Goal: Book appointment/travel/reservation

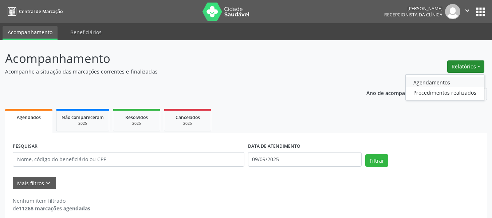
drag, startPoint x: 0, startPoint y: 0, endPoint x: 424, endPoint y: 83, distance: 432.2
click at [424, 83] on link "Agendamentos" at bounding box center [445, 82] width 78 height 10
select select "8"
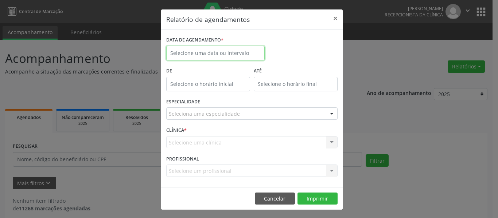
click at [199, 53] on input "text" at bounding box center [215, 53] width 98 height 15
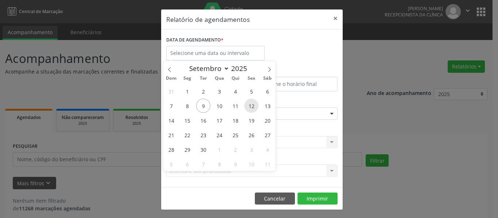
click at [250, 103] on span "12" at bounding box center [251, 106] width 14 height 14
type input "[DATE]"
click at [250, 103] on span "12" at bounding box center [251, 106] width 14 height 14
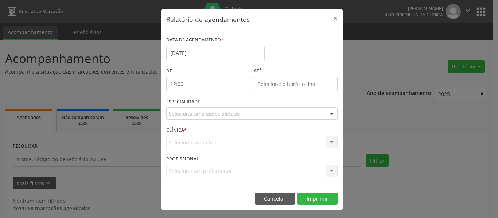
click at [236, 83] on input "12:00" at bounding box center [208, 84] width 84 height 15
click at [216, 96] on span at bounding box center [215, 96] width 5 height 7
type input "13:00"
type input "13"
click at [216, 96] on span at bounding box center [215, 96] width 5 height 7
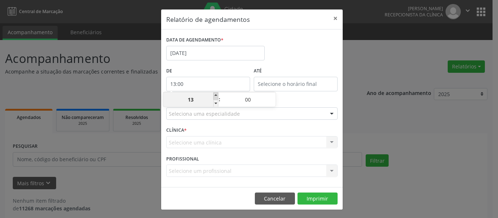
type input "14:00"
type input "14"
type input "14:00"
type input "14"
click at [299, 82] on input "14:00" at bounding box center [296, 84] width 84 height 15
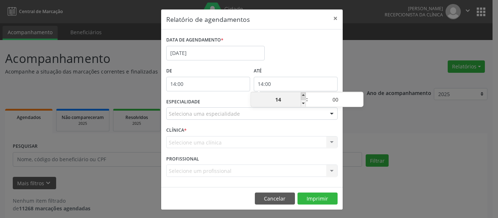
click at [304, 95] on span at bounding box center [303, 96] width 5 height 7
type input "15:00"
type input "15"
click at [304, 95] on span at bounding box center [303, 96] width 5 height 7
type input "16:00"
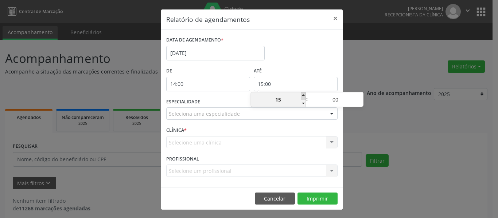
type input "16"
click at [308, 199] on button "Imprimir" at bounding box center [317, 199] width 40 height 12
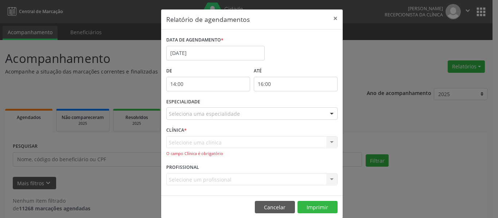
click at [196, 137] on div "Selecione uma clínica Nenhum resultado encontrado para: " " Não há nenhuma opçã…" at bounding box center [251, 146] width 171 height 21
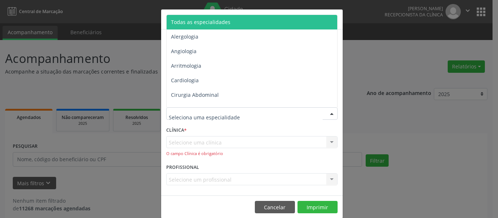
click at [199, 23] on span "Todas as especialidades" at bounding box center [200, 22] width 59 height 7
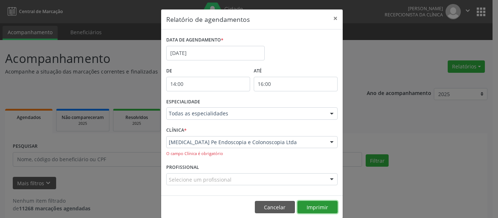
click at [318, 208] on button "Imprimir" at bounding box center [317, 207] width 40 height 12
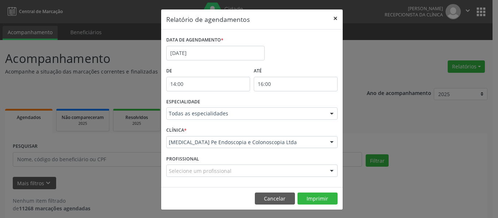
click at [328, 17] on button "×" at bounding box center [335, 18] width 15 height 18
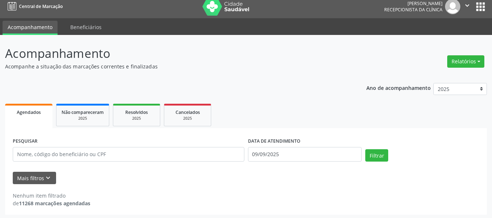
scroll to position [7, 0]
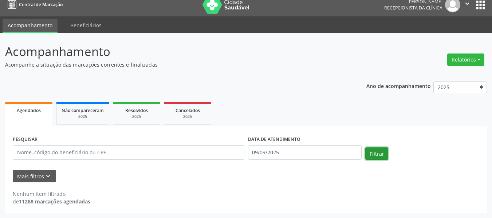
click at [374, 151] on button "Filtrar" at bounding box center [376, 154] width 23 height 12
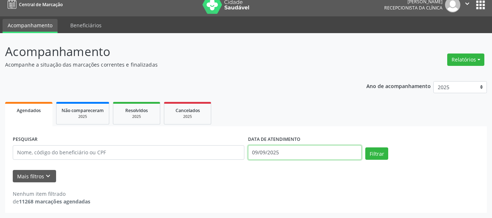
click at [277, 156] on input "09/09/2025" at bounding box center [305, 152] width 114 height 15
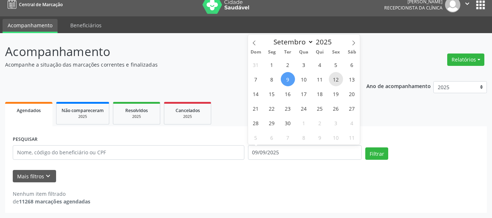
click at [338, 76] on span "12" at bounding box center [336, 79] width 14 height 14
type input "[DATE]"
click at [338, 77] on span "12" at bounding box center [336, 79] width 14 height 14
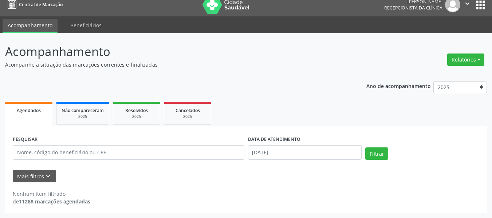
click at [365, 149] on div "Filtrar" at bounding box center [423, 156] width 118 height 17
click at [371, 152] on button "Filtrar" at bounding box center [376, 154] width 23 height 12
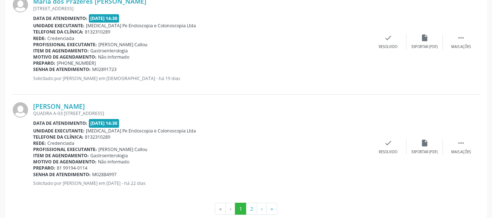
scroll to position [1609, 0]
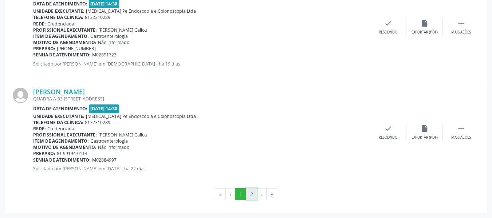
click at [253, 198] on button "2" at bounding box center [251, 194] width 11 height 12
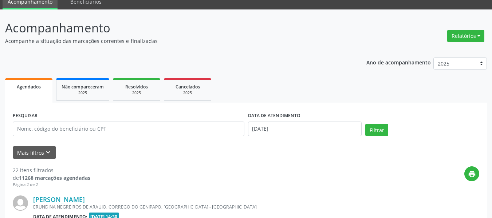
scroll to position [769, 0]
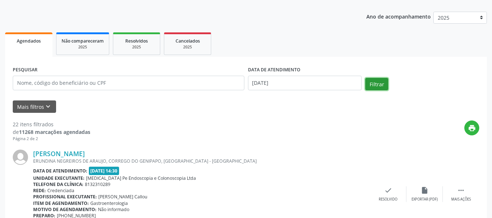
click at [379, 83] on button "Filtrar" at bounding box center [376, 84] width 23 height 12
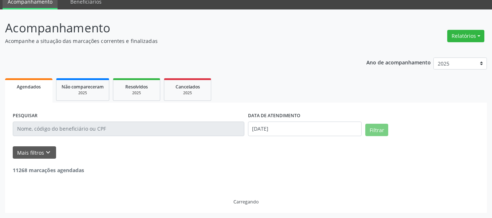
scroll to position [77, 0]
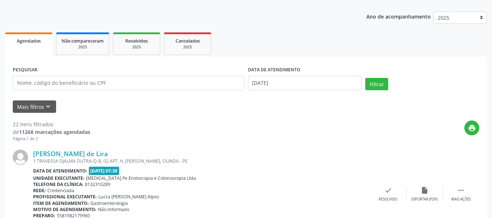
click at [294, 75] on label "DATA DE ATENDIMENTO" at bounding box center [274, 69] width 52 height 11
click at [293, 81] on input "[DATE]" at bounding box center [305, 83] width 114 height 15
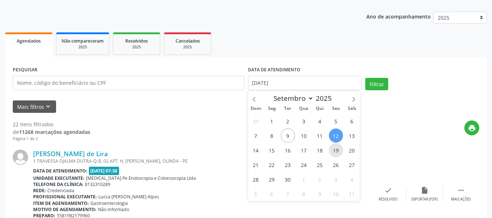
click at [333, 151] on span "19" at bounding box center [336, 150] width 14 height 14
type input "[DATE]"
click at [333, 151] on span "19" at bounding box center [336, 150] width 14 height 14
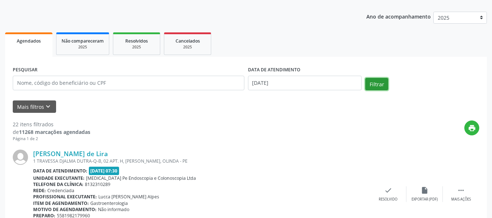
click at [383, 87] on button "Filtrar" at bounding box center [376, 84] width 23 height 12
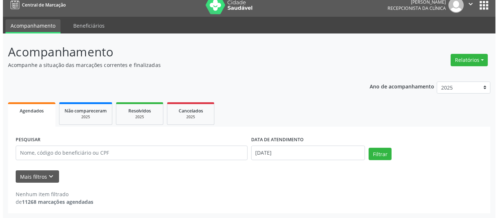
scroll to position [7, 0]
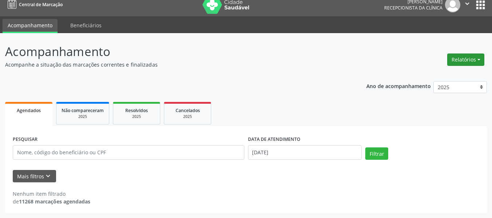
click at [453, 59] on button "Relatórios" at bounding box center [465, 60] width 37 height 12
click at [415, 75] on link "Agendamentos" at bounding box center [445, 75] width 78 height 10
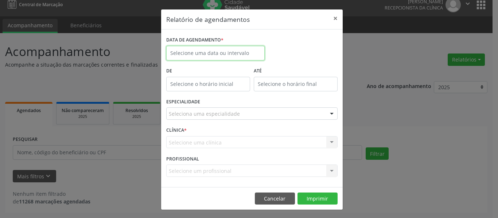
click at [196, 52] on input "text" at bounding box center [215, 53] width 98 height 15
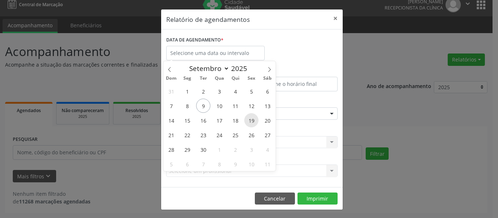
click at [251, 124] on span "19" at bounding box center [251, 120] width 14 height 14
type input "[DATE]"
click at [251, 124] on span "19" at bounding box center [251, 120] width 14 height 14
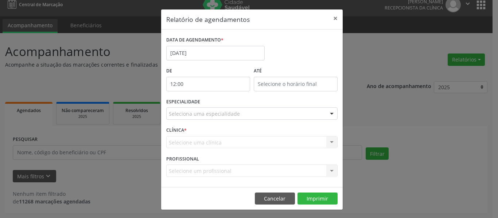
click at [230, 86] on input "12:00" at bounding box center [208, 84] width 84 height 15
click at [215, 95] on span at bounding box center [215, 96] width 5 height 7
type input "13:00"
type input "13"
click at [215, 95] on span at bounding box center [215, 96] width 5 height 7
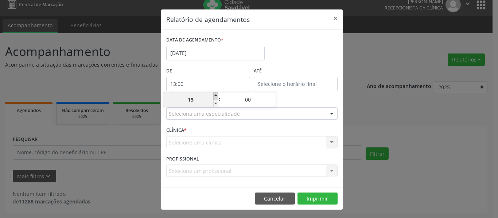
type input "14:00"
type input "14"
click at [215, 95] on span at bounding box center [215, 96] width 5 height 7
type input "15:00"
type input "15"
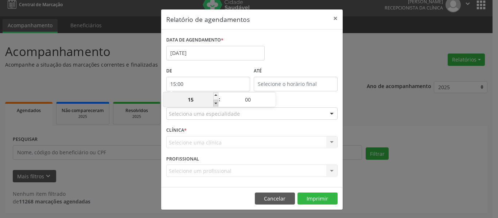
click at [217, 102] on div "15 : 00" at bounding box center [219, 99] width 112 height 15
click at [211, 105] on input "15" at bounding box center [190, 100] width 55 height 15
click at [214, 103] on span at bounding box center [215, 103] width 5 height 7
type input "14:00"
type input "14"
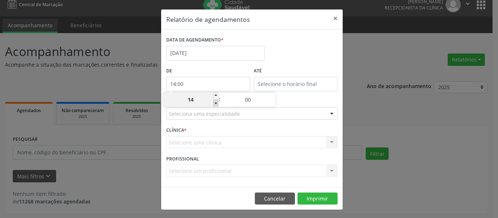
click at [214, 103] on span at bounding box center [215, 103] width 5 height 7
type input "13:00"
type input "13"
click at [214, 103] on span at bounding box center [215, 103] width 5 height 7
type input "12:00"
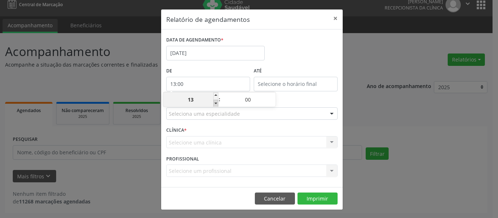
type input "12"
click at [214, 103] on span at bounding box center [215, 103] width 5 height 7
type input "11:00"
type input "11"
click at [214, 103] on span at bounding box center [215, 103] width 5 height 7
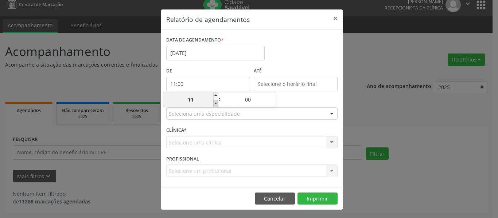
type input "10:00"
type input "10"
click at [214, 103] on span at bounding box center [215, 103] width 5 height 7
type input "09:00"
type input "09"
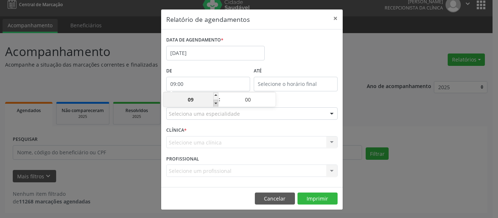
click at [214, 103] on span at bounding box center [215, 103] width 5 height 7
type input "08:00"
type input "08"
click at [214, 103] on span at bounding box center [215, 103] width 5 height 7
type input "07:00"
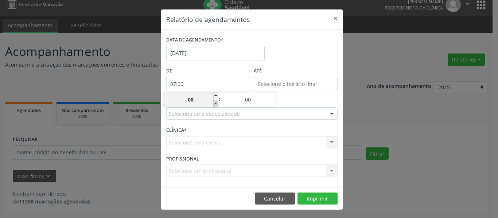
type input "07"
click at [215, 93] on span at bounding box center [215, 96] width 5 height 7
type input "08:00"
type input "08"
type input "12:00"
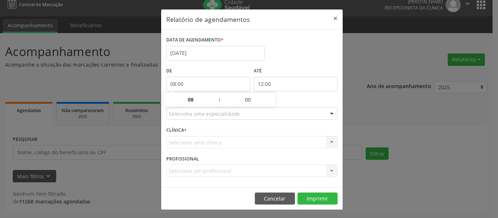
click at [306, 85] on input "12:00" at bounding box center [296, 84] width 84 height 15
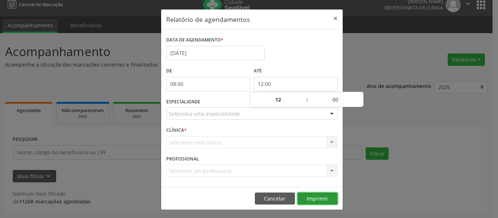
click at [313, 197] on button "Imprimir" at bounding box center [317, 199] width 40 height 12
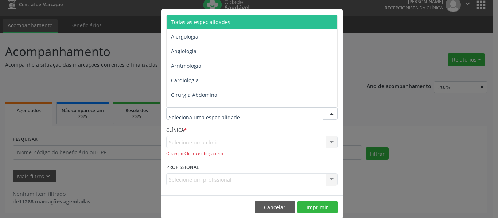
click at [195, 23] on span "Todas as especialidades" at bounding box center [200, 22] width 59 height 7
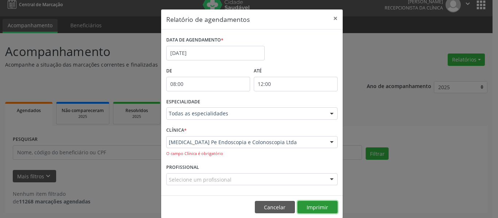
click at [316, 210] on button "Imprimir" at bounding box center [317, 207] width 40 height 12
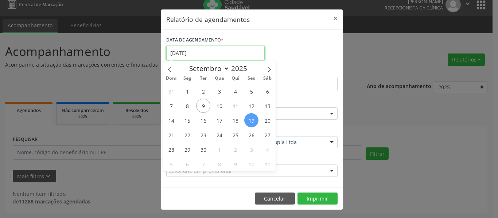
click at [208, 52] on input "[DATE]" at bounding box center [215, 53] width 98 height 15
click at [254, 105] on span "12" at bounding box center [251, 106] width 14 height 14
type input "[DATE]"
click at [254, 105] on span "12" at bounding box center [251, 106] width 14 height 14
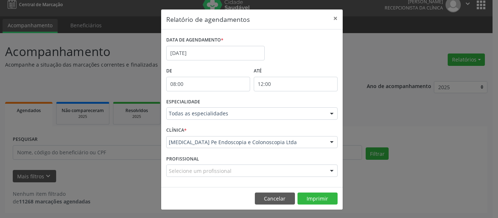
click at [239, 82] on input "08:00" at bounding box center [208, 84] width 84 height 15
click at [216, 94] on span at bounding box center [215, 96] width 5 height 7
type input "09:00"
type input "09"
click at [216, 94] on span at bounding box center [215, 96] width 5 height 7
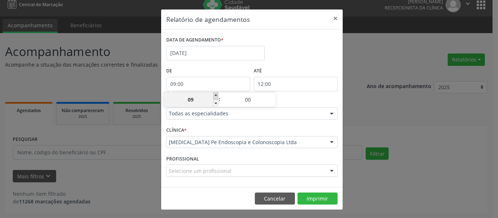
type input "10:00"
type input "10"
click at [216, 94] on span at bounding box center [215, 96] width 5 height 7
type input "11:00"
type input "11"
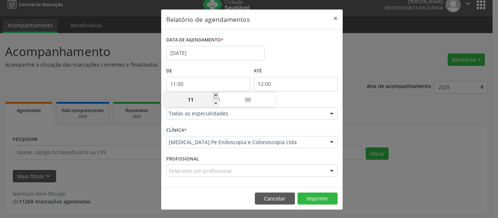
click at [216, 94] on span at bounding box center [215, 96] width 5 height 7
type input "12:00"
type input "12"
click at [215, 94] on span at bounding box center [215, 96] width 5 height 7
type input "13:00"
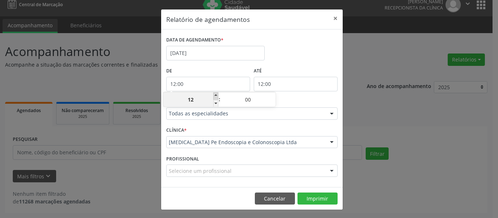
type input "13"
click at [215, 94] on span at bounding box center [215, 96] width 5 height 7
type input "14:00"
type input "14"
type input "14:00"
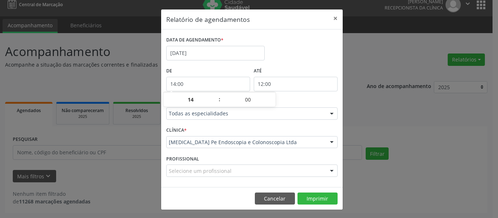
type input "14"
click at [282, 85] on input "14:00" at bounding box center [296, 84] width 84 height 15
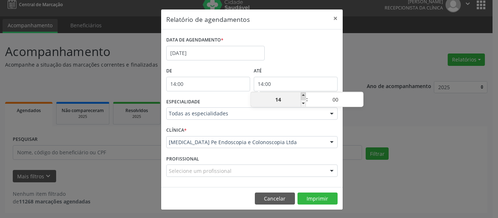
click at [301, 96] on span at bounding box center [303, 96] width 5 height 7
type input "15:00"
type input "15"
click at [301, 96] on span at bounding box center [303, 96] width 5 height 7
type input "16:00"
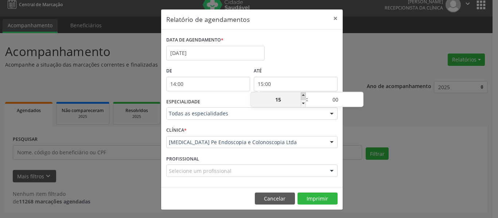
type input "16"
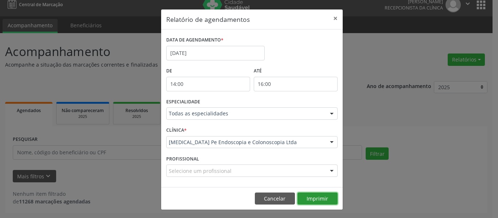
click at [319, 198] on button "Imprimir" at bounding box center [317, 199] width 40 height 12
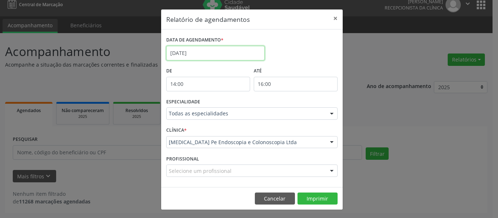
click at [207, 52] on input "[DATE]" at bounding box center [215, 53] width 98 height 15
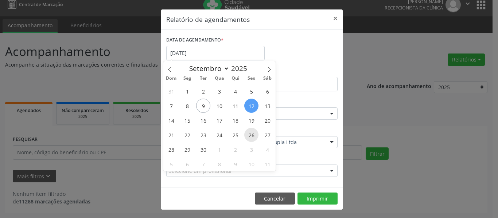
click at [252, 132] on span "26" at bounding box center [251, 135] width 14 height 14
type input "[DATE]"
click at [252, 132] on span "26" at bounding box center [251, 135] width 14 height 14
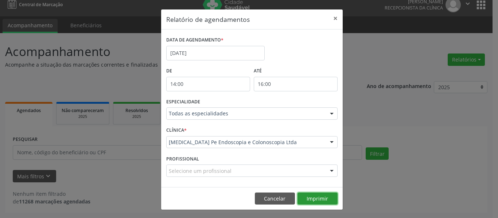
click at [316, 200] on button "Imprimir" at bounding box center [317, 199] width 40 height 12
